Goal: Find specific page/section: Find specific page/section

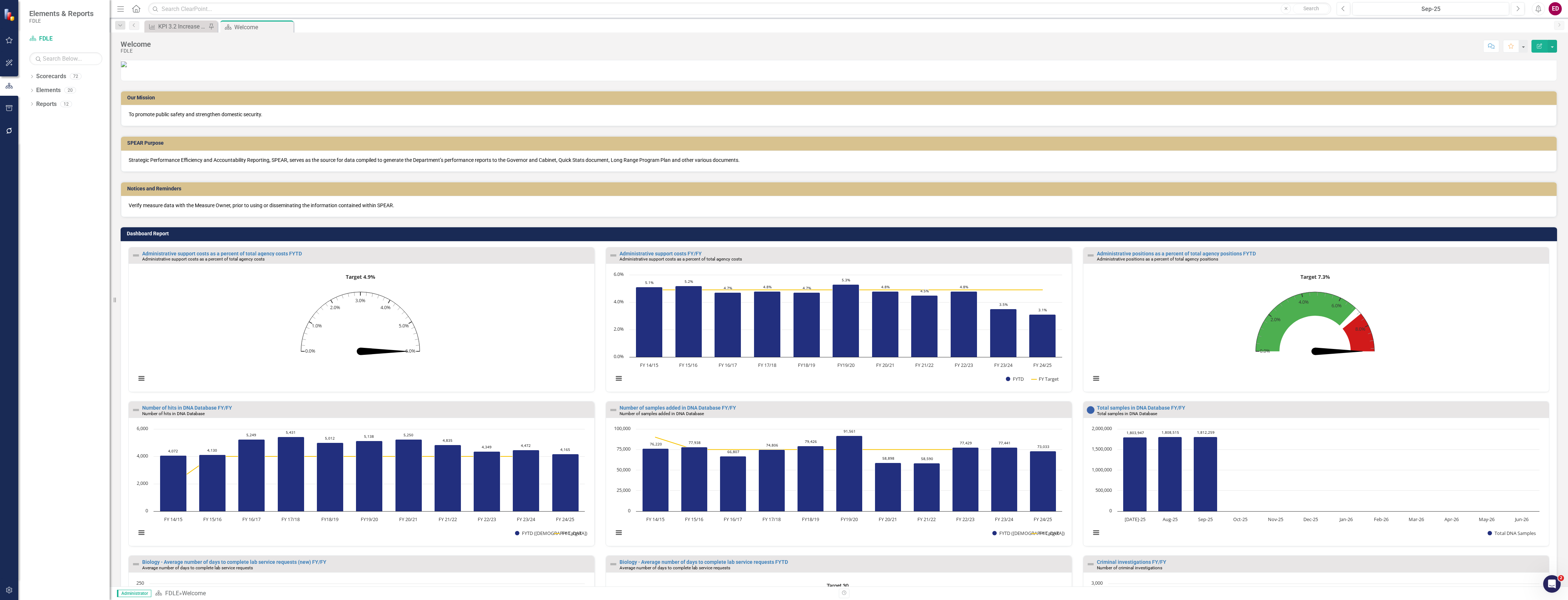
click at [810, 218] on div "Notices and Reminders Verify measure data with the Measure Owner, prior to usin…" at bounding box center [838, 194] width 1447 height 45
click at [31, 74] on div "Dropdown" at bounding box center [32, 78] width 5 height 6
click at [32, 129] on div "Dropdown Scorecards 72 Dropdown FDLE Commissioner's Initiative Team Project Das…" at bounding box center [69, 105] width 81 height 69
click at [36, 133] on icon "Dropdown" at bounding box center [36, 131] width 6 height 4
click at [40, 157] on icon "Dropdown" at bounding box center [43, 159] width 6 height 4
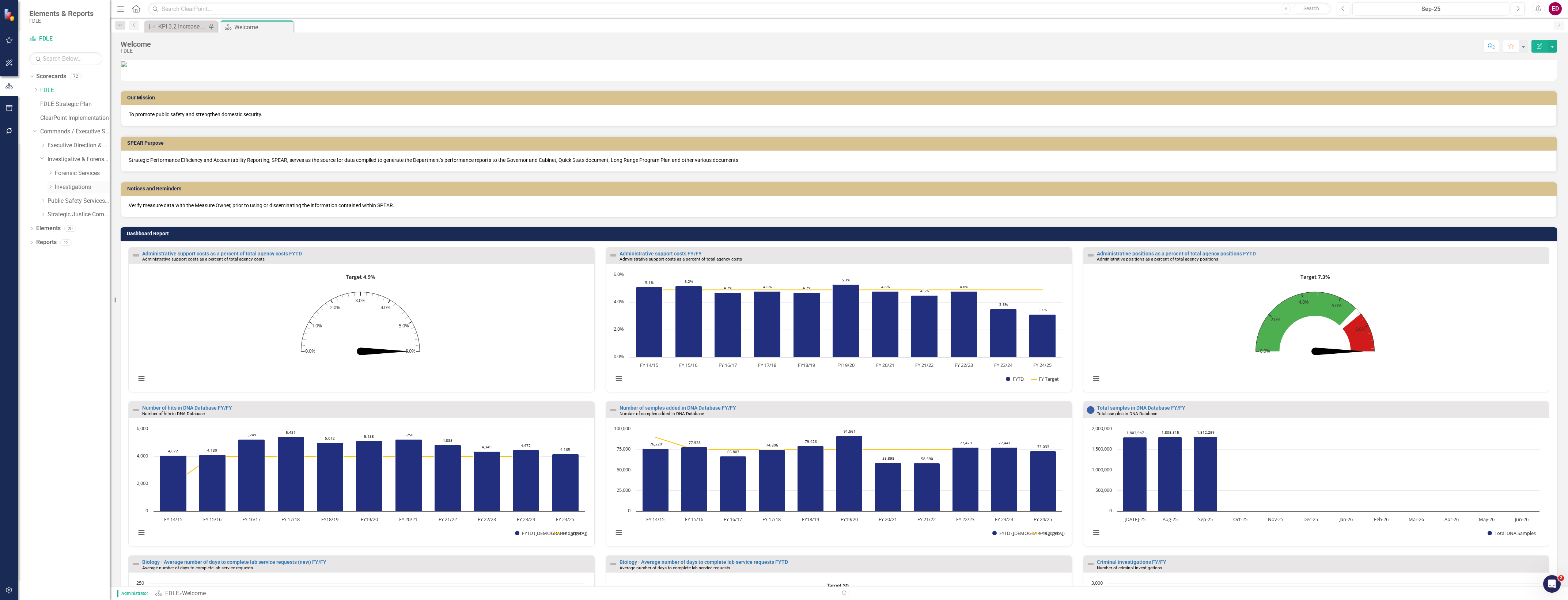
click at [51, 189] on icon "Dropdown" at bounding box center [50, 186] width 6 height 4
click at [58, 206] on div "Dropdown Regional Operations Centers" at bounding box center [83, 201] width 55 height 12
click at [56, 201] on icon "Dropdown" at bounding box center [58, 200] width 6 height 4
click at [83, 279] on div "TBROC" at bounding box center [89, 284] width 40 height 12
click at [83, 286] on link "TBROC" at bounding box center [89, 284] width 40 height 8
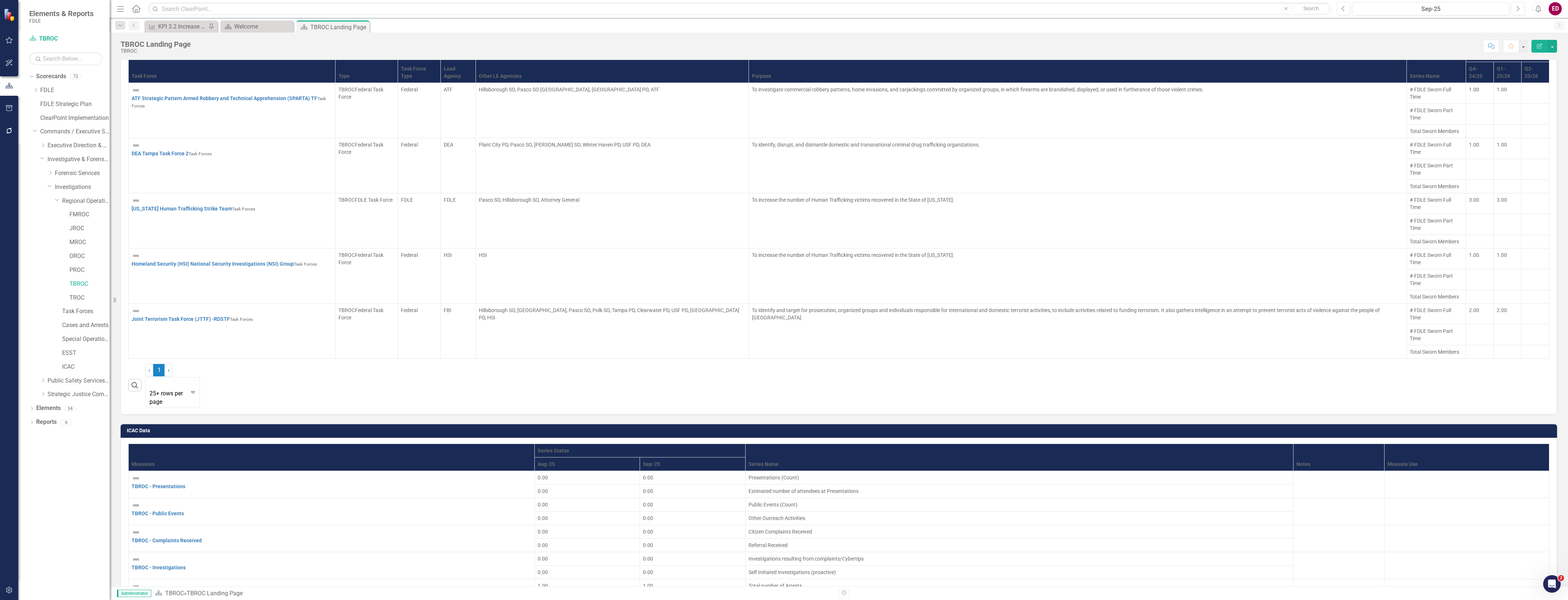
scroll to position [516, 0]
